Goal: Task Accomplishment & Management: Use online tool/utility

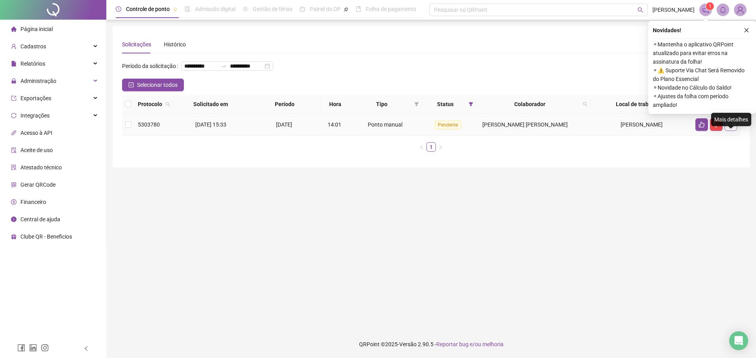
click at [734, 131] on button "button" at bounding box center [730, 124] width 13 height 13
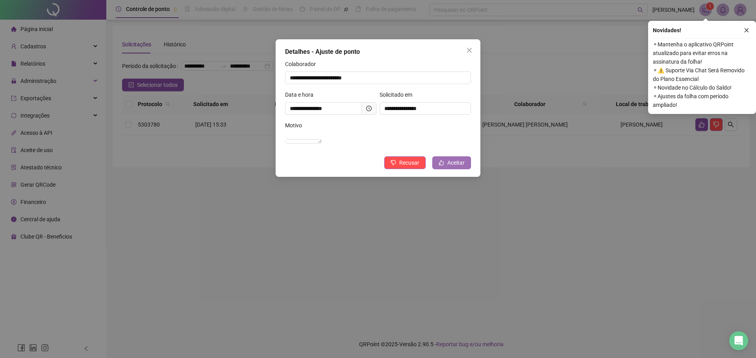
click at [449, 167] on span "Aceitar" at bounding box center [455, 163] width 17 height 9
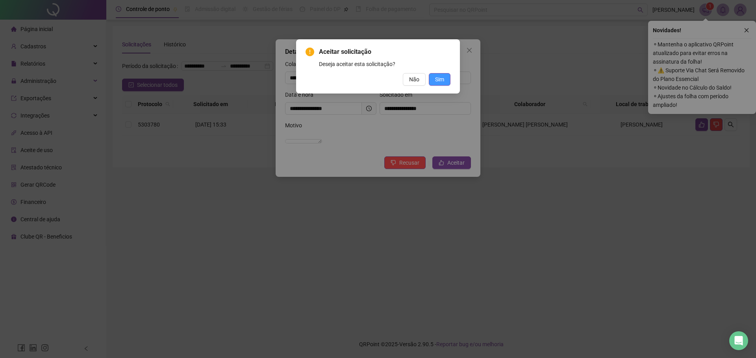
click at [445, 75] on button "Sim" at bounding box center [440, 79] width 22 height 13
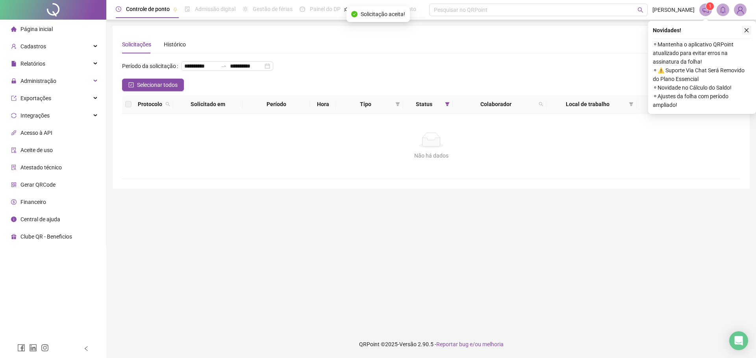
click at [749, 30] on button "button" at bounding box center [745, 30] width 9 height 9
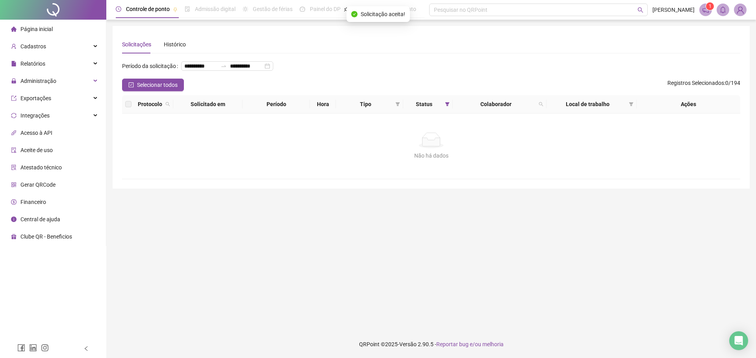
click at [738, 5] on img at bounding box center [740, 10] width 12 height 12
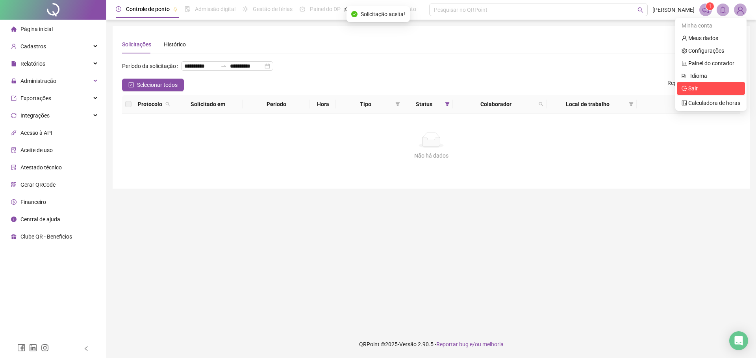
click at [719, 89] on span "Sair" at bounding box center [710, 88] width 59 height 9
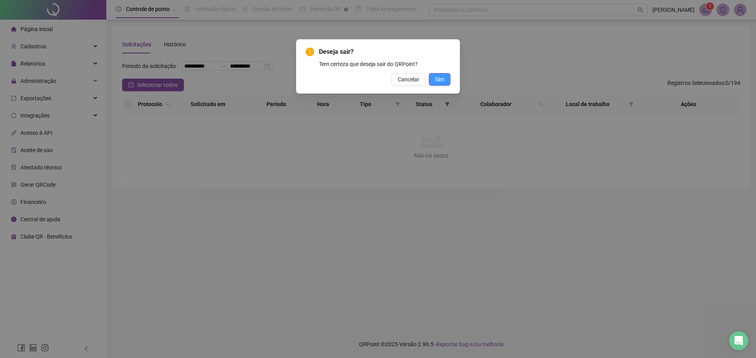
click at [435, 81] on span "Sim" at bounding box center [439, 79] width 9 height 9
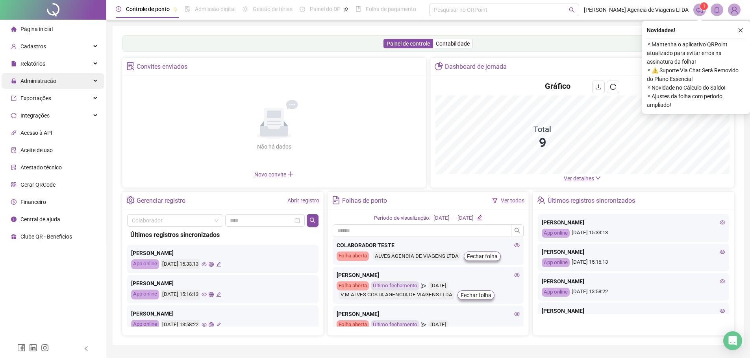
click at [59, 82] on div "Administração" at bounding box center [53, 81] width 103 height 16
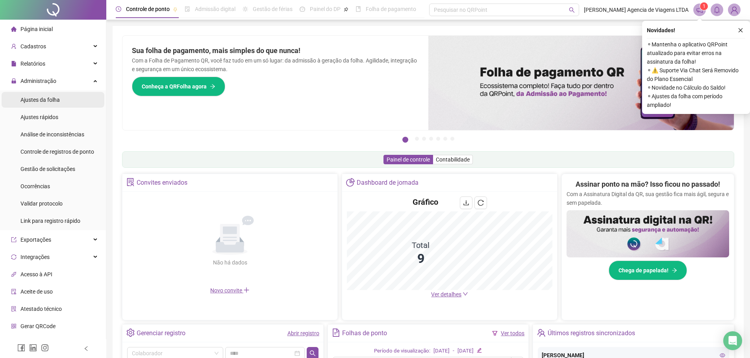
click at [64, 99] on li "Ajustes da folha" at bounding box center [53, 100] width 103 height 16
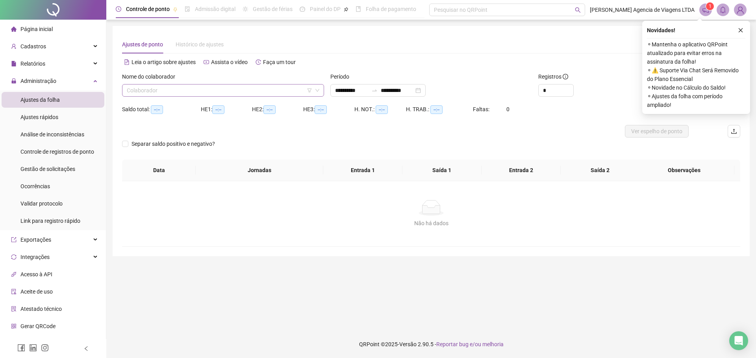
type input "**********"
click at [63, 169] on span "Gestão de solicitações" at bounding box center [47, 169] width 55 height 6
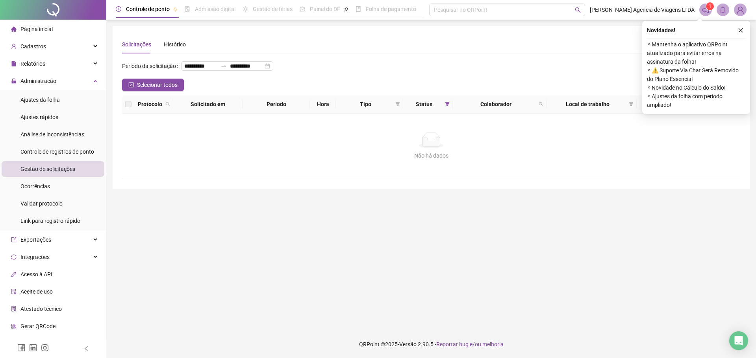
click at [45, 172] on span "Gestão de solicitações" at bounding box center [47, 169] width 55 height 6
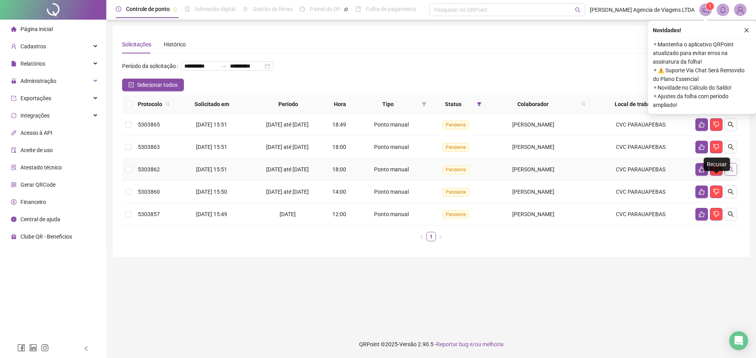
click at [731, 172] on icon "search" at bounding box center [731, 170] width 6 height 6
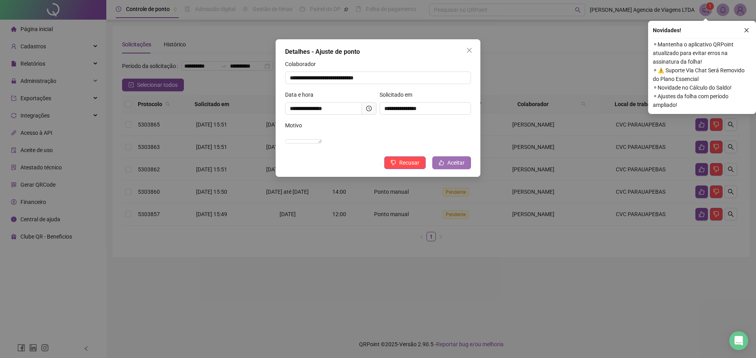
click at [442, 166] on icon "like" at bounding box center [441, 163] width 5 height 5
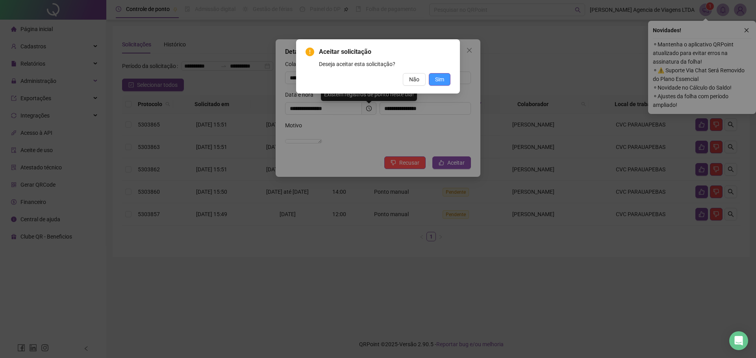
click at [438, 79] on span "Sim" at bounding box center [439, 79] width 9 height 9
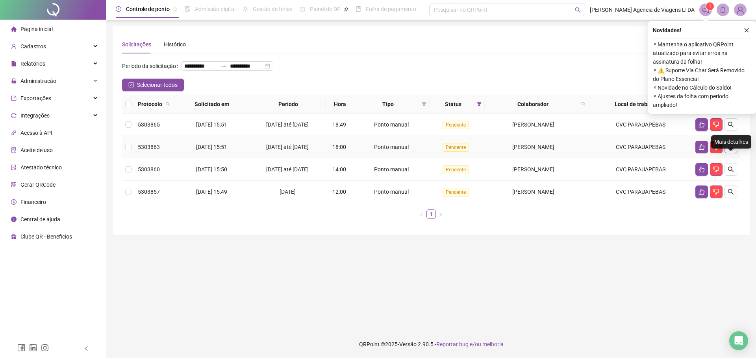
click at [733, 153] on button "button" at bounding box center [730, 147] width 13 height 13
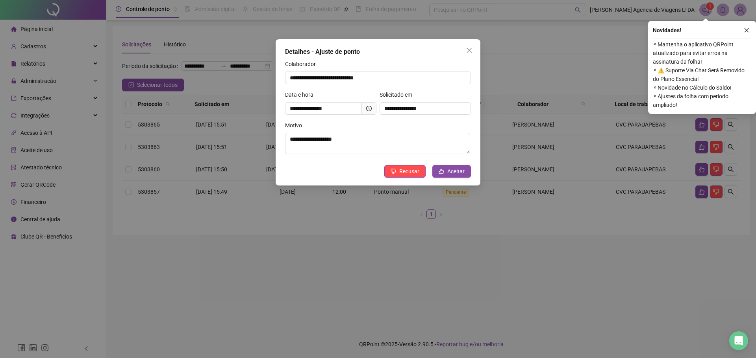
click at [381, 123] on div "Motivo" at bounding box center [378, 127] width 186 height 12
click at [446, 172] on button "Aceitar" at bounding box center [451, 171] width 39 height 13
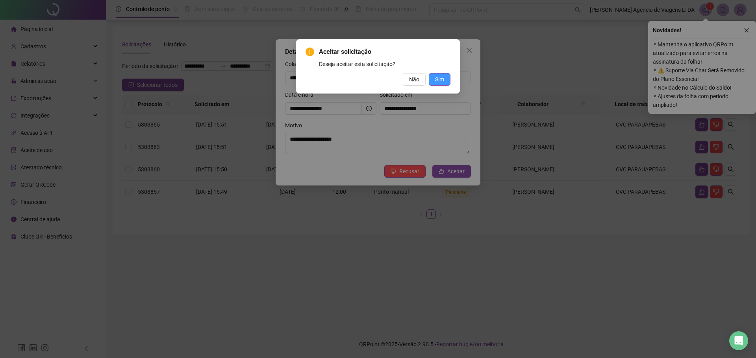
click at [440, 81] on span "Sim" at bounding box center [439, 79] width 9 height 9
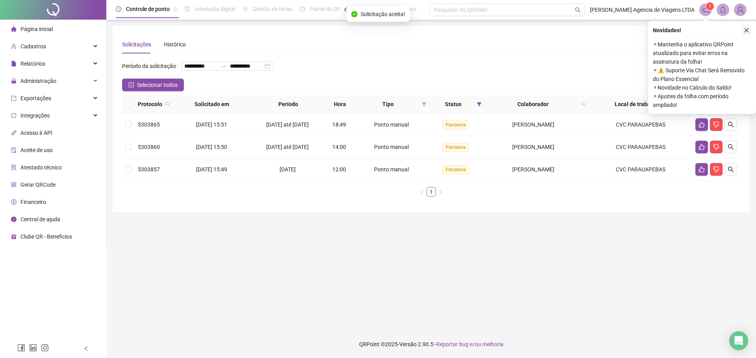
click at [748, 32] on icon "close" at bounding box center [746, 31] width 6 height 6
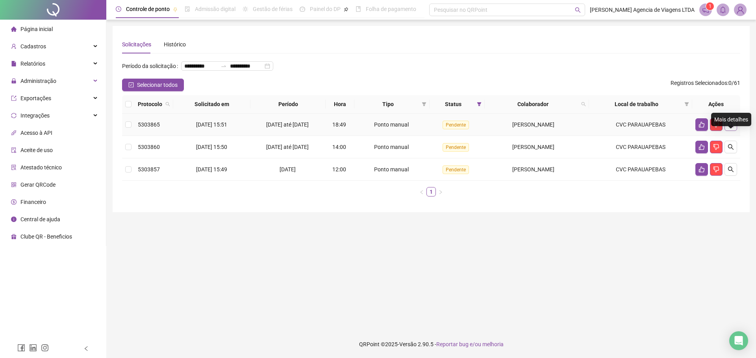
click at [734, 131] on button "button" at bounding box center [730, 124] width 13 height 13
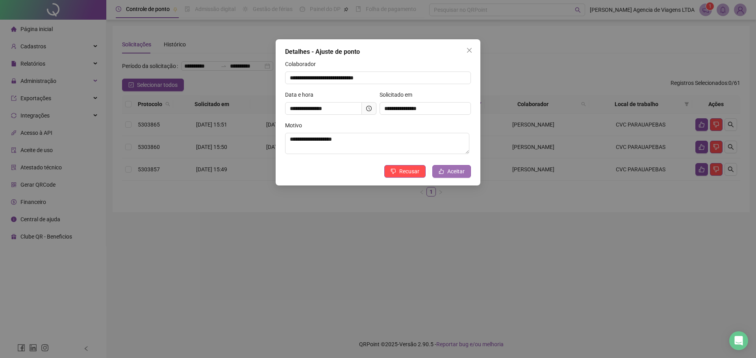
click at [455, 170] on span "Aceitar" at bounding box center [455, 171] width 17 height 9
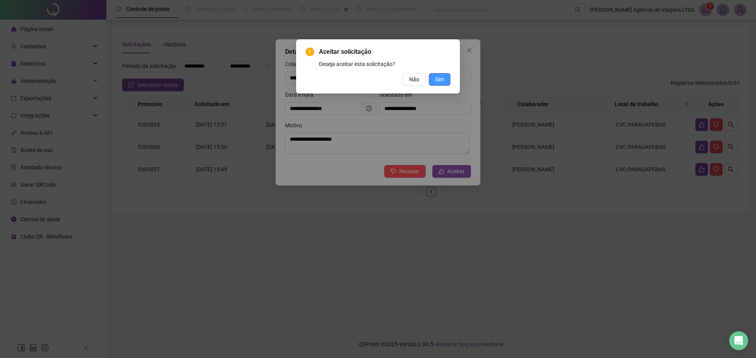
click at [443, 82] on span "Sim" at bounding box center [439, 79] width 9 height 9
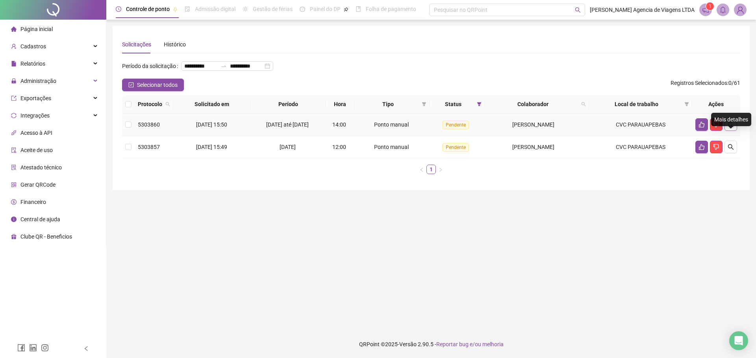
click at [731, 127] on icon "search" at bounding box center [731, 125] width 6 height 6
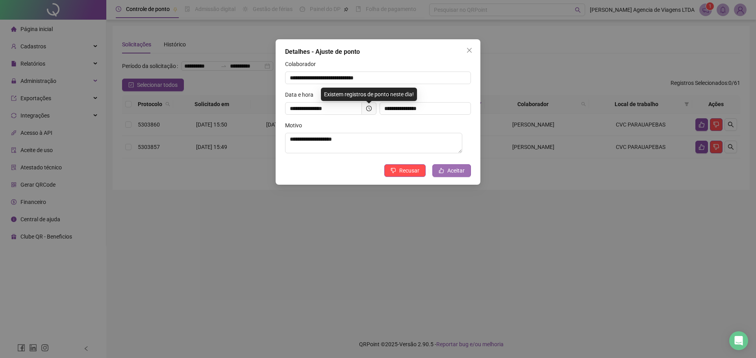
click at [460, 172] on span "Aceitar" at bounding box center [455, 170] width 17 height 9
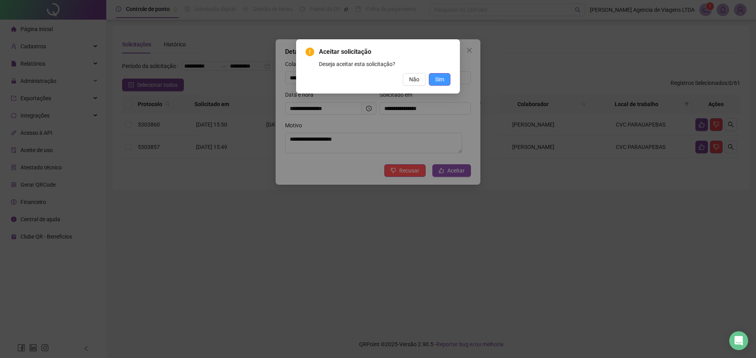
click at [443, 79] on span "Sim" at bounding box center [439, 79] width 9 height 9
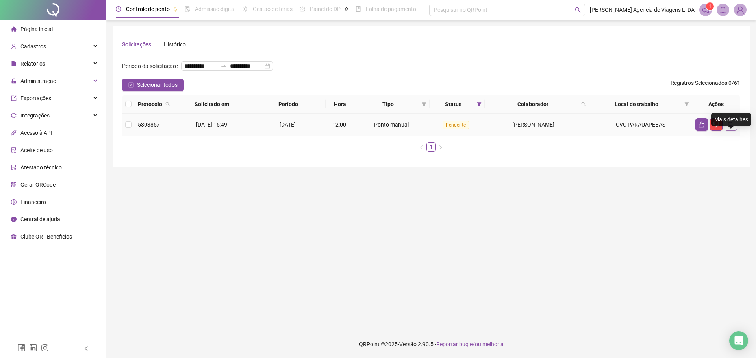
click at [731, 128] on icon "search" at bounding box center [730, 125] width 6 height 6
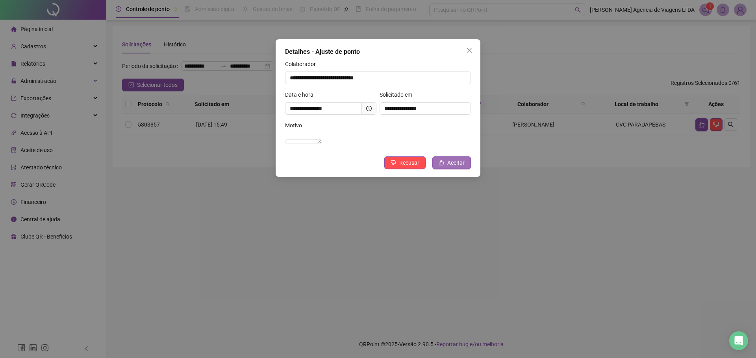
click at [461, 167] on span "Aceitar" at bounding box center [455, 163] width 17 height 9
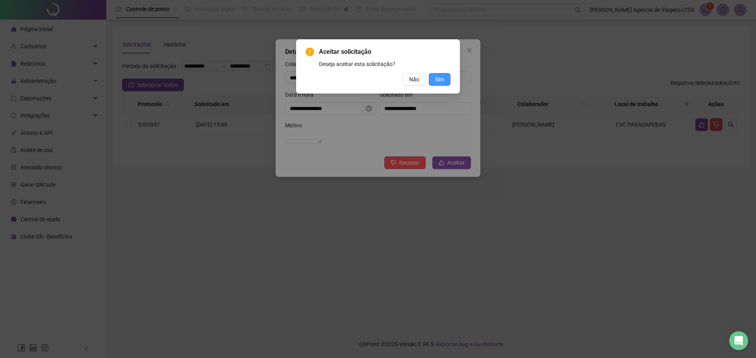
click at [436, 81] on span "Sim" at bounding box center [439, 79] width 9 height 9
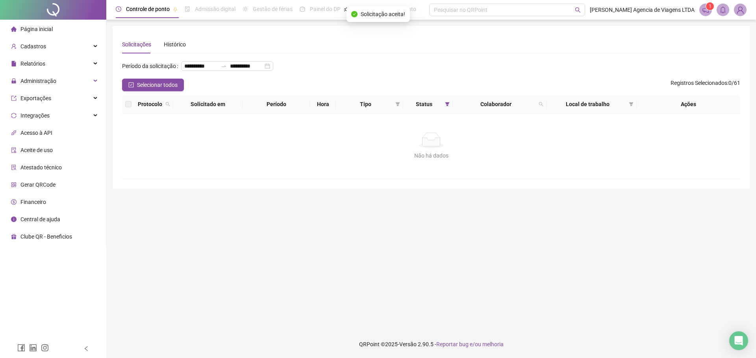
click at [66, 86] on div "Administração" at bounding box center [53, 81] width 103 height 16
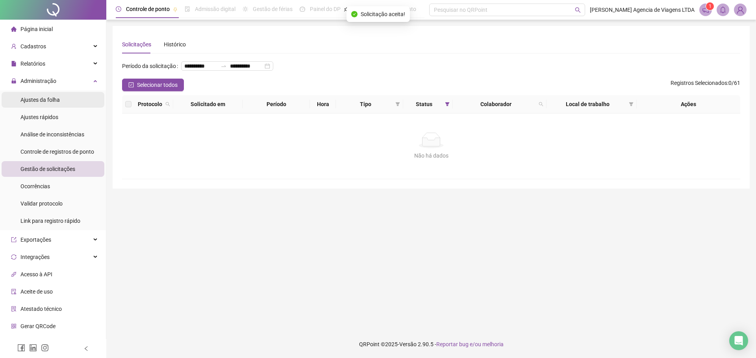
click at [48, 97] on span "Ajustes da folha" at bounding box center [39, 100] width 39 height 6
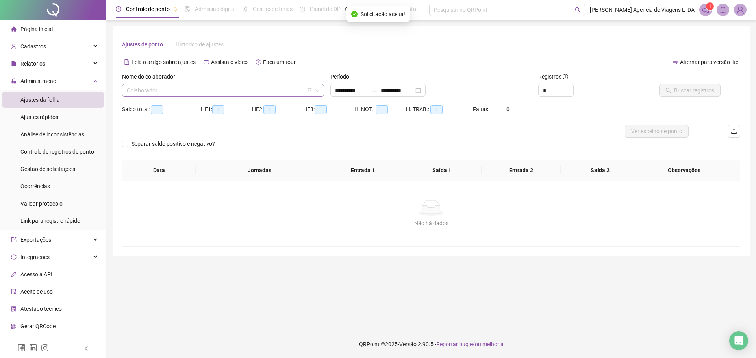
type input "**********"
click at [279, 91] on input "search" at bounding box center [219, 91] width 185 height 12
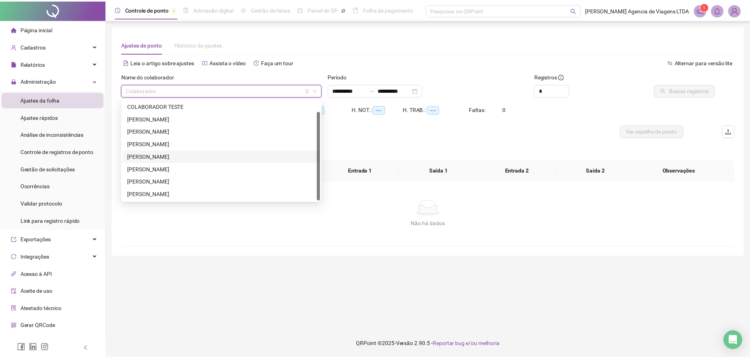
scroll to position [13, 0]
click at [230, 192] on div "[PERSON_NAME]" at bounding box center [222, 194] width 189 height 9
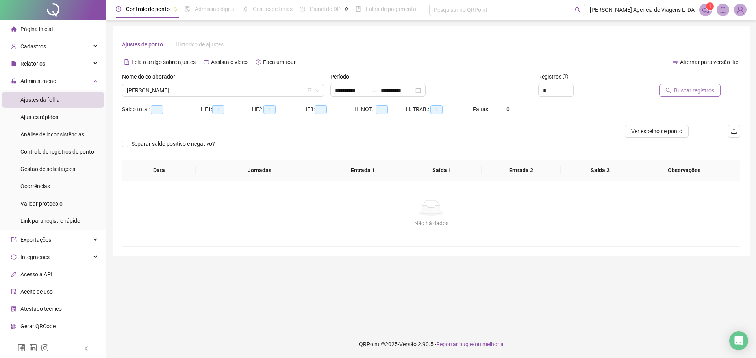
click at [681, 92] on span "Buscar registros" at bounding box center [694, 90] width 40 height 9
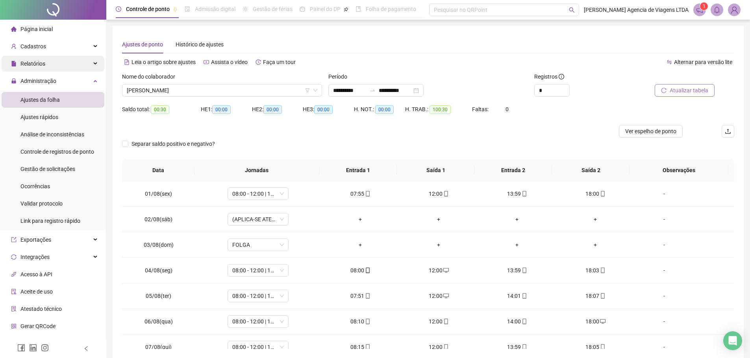
click at [76, 64] on div "Relatórios" at bounding box center [53, 64] width 103 height 16
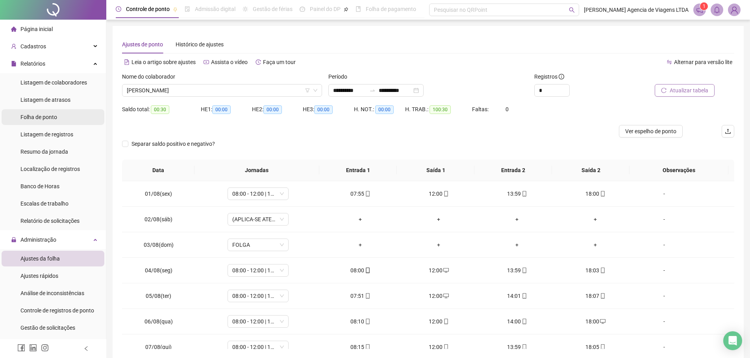
click at [59, 114] on li "Folha de ponto" at bounding box center [53, 117] width 103 height 16
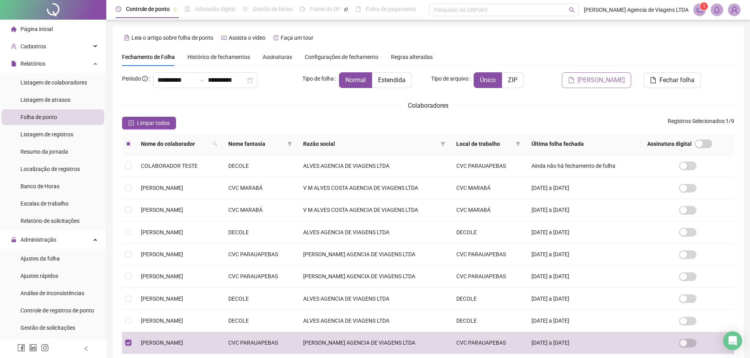
click at [592, 81] on span "Gerar espelho" at bounding box center [600, 80] width 47 height 9
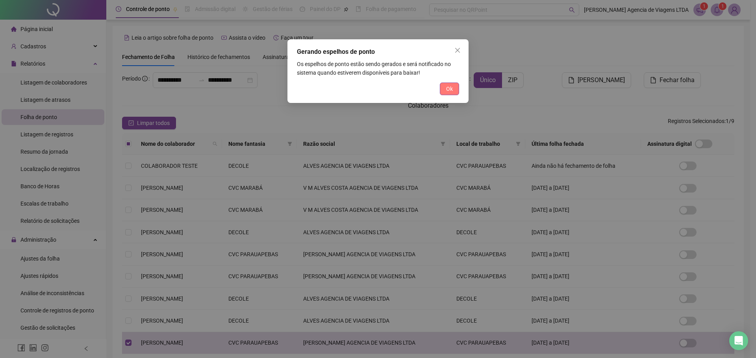
click at [453, 85] on button "Ok" at bounding box center [449, 89] width 19 height 13
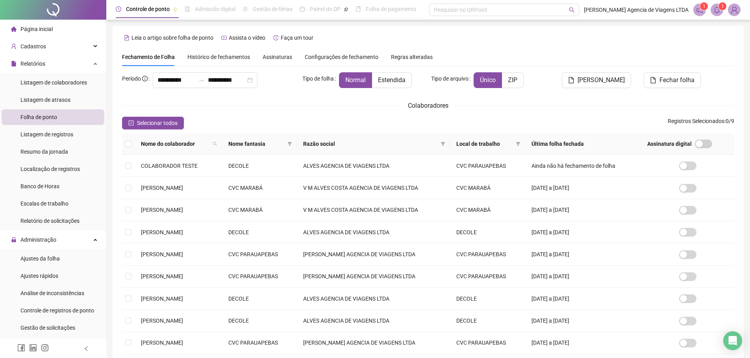
click at [715, 9] on icon "bell" at bounding box center [716, 9] width 7 height 7
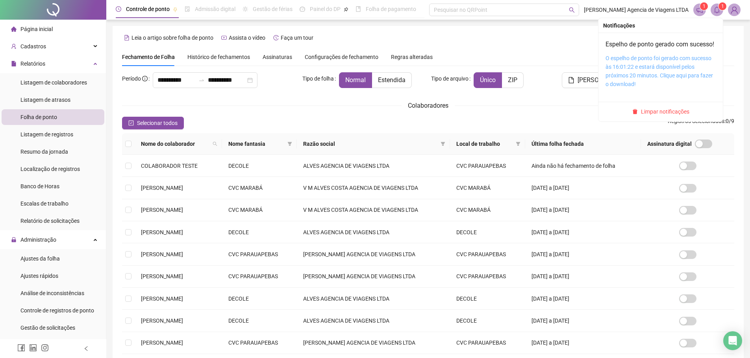
click at [643, 85] on link "O espelho de ponto foi gerado com sucesso às 16:01:22 e estará disponível pelos…" at bounding box center [658, 71] width 107 height 32
